Goal: Task Accomplishment & Management: Manage account settings

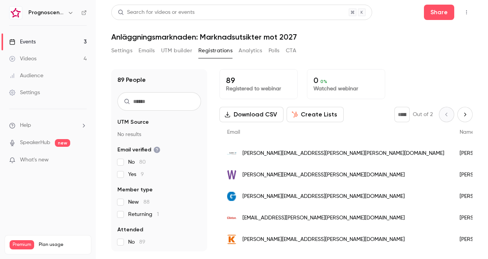
click at [307, 152] on div "jacob.guerrero@layher.se" at bounding box center [335, 152] width 232 height 21
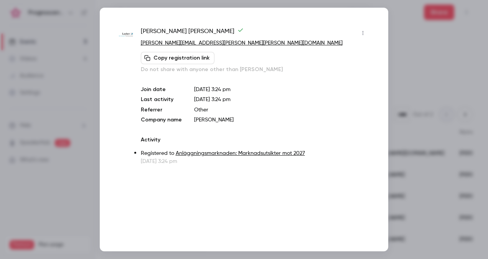
click at [424, 99] on div at bounding box center [244, 129] width 488 height 259
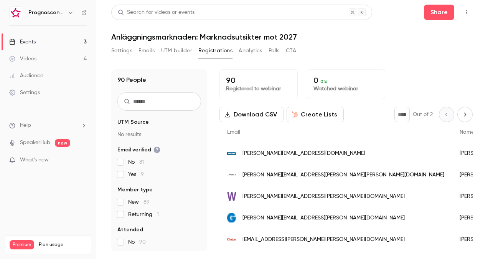
click at [271, 157] on span "[PERSON_NAME][EMAIL_ADDRESS][DOMAIN_NAME]" at bounding box center [303, 153] width 123 height 8
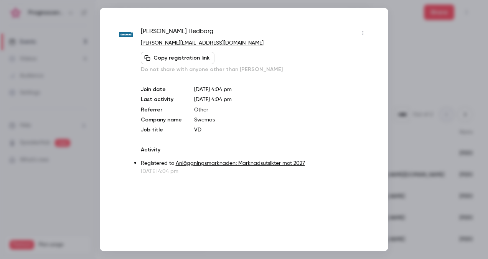
click at [410, 96] on div at bounding box center [244, 129] width 488 height 259
